Goal: Transaction & Acquisition: Purchase product/service

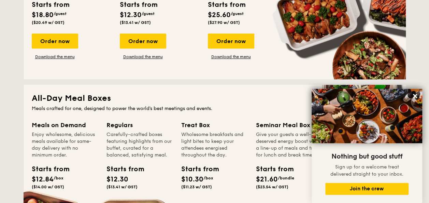
scroll to position [443, 0]
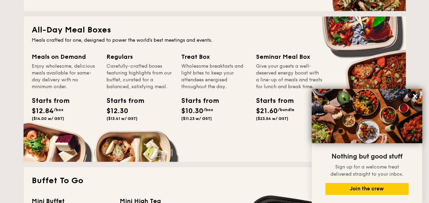
click at [273, 106] on div "Starts from" at bounding box center [271, 101] width 31 height 10
click at [78, 67] on div "Enjoy wholesome, delicious meals available for same-day delivery with no minimu…" at bounding box center [65, 76] width 67 height 27
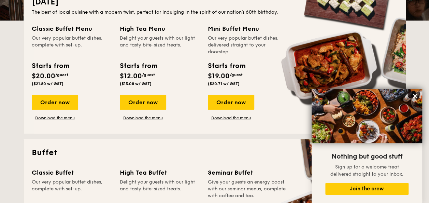
scroll to position [0, 0]
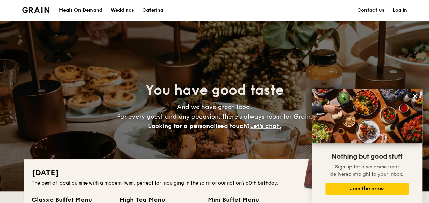
click at [81, 12] on div "Meals On Demand" at bounding box center [80, 10] width 43 height 20
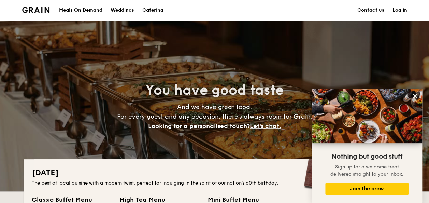
click at [76, 11] on div "Meals On Demand" at bounding box center [80, 10] width 43 height 20
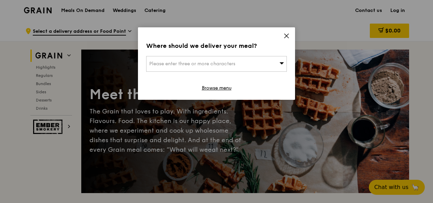
click at [283, 38] on icon at bounding box center [286, 36] width 6 height 6
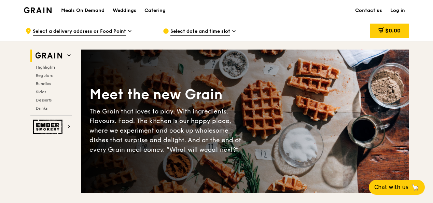
click at [89, 10] on h1 "Meals On Demand" at bounding box center [82, 10] width 43 height 7
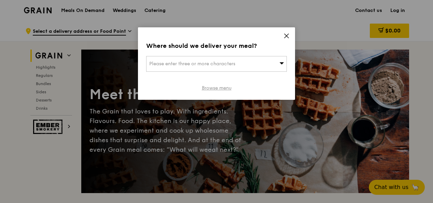
click at [205, 86] on link "Browse menu" at bounding box center [217, 88] width 30 height 7
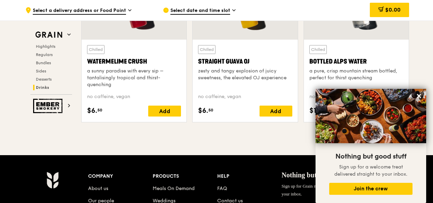
scroll to position [2902, 0]
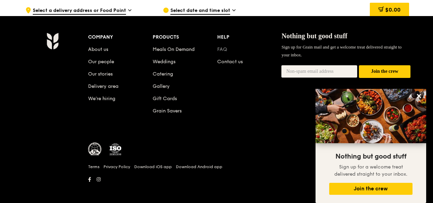
click at [222, 46] on link "FAQ" at bounding box center [222, 49] width 10 height 6
click at [220, 46] on link "FAQ" at bounding box center [222, 49] width 10 height 6
